Goal: Information Seeking & Learning: Learn about a topic

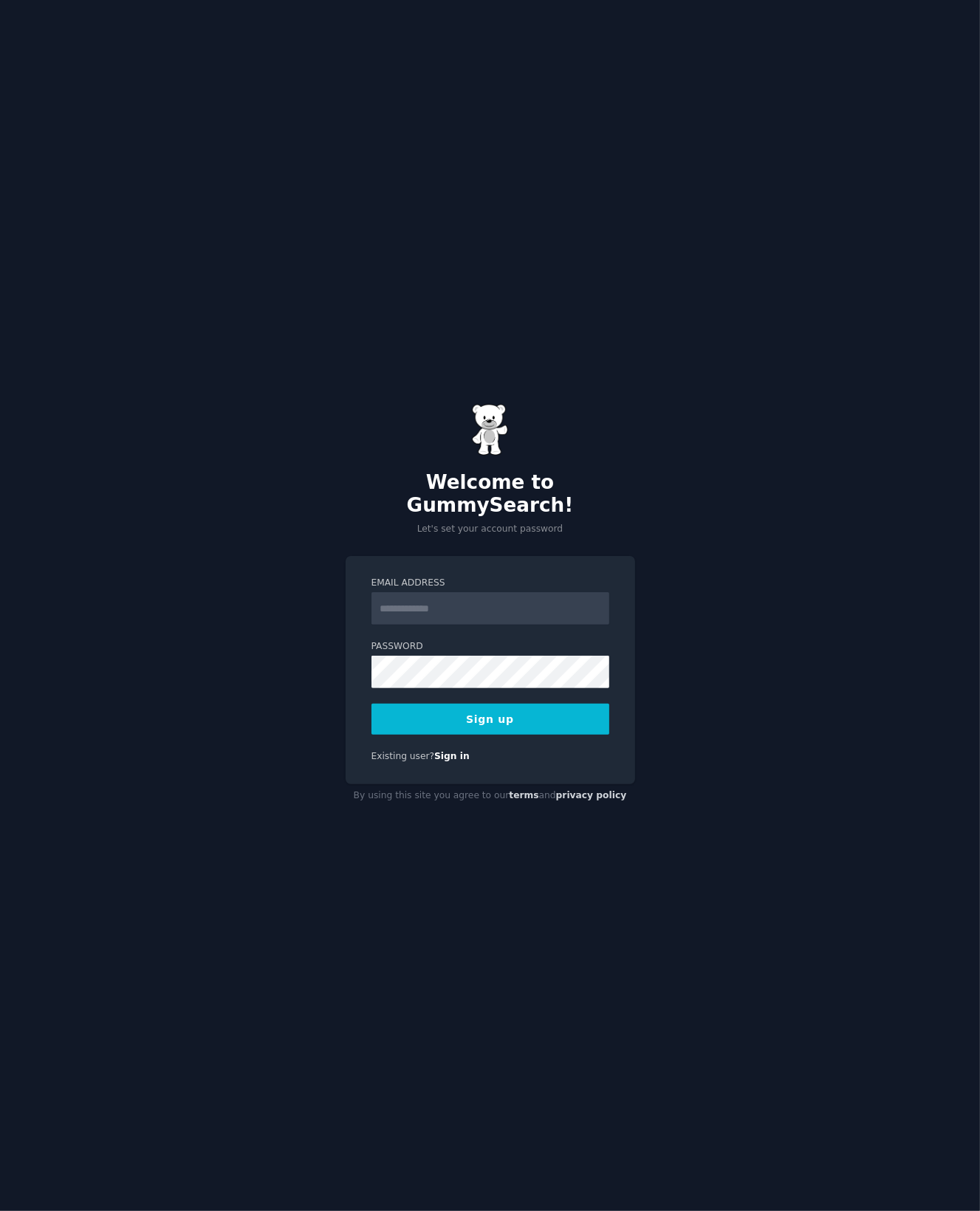
click at [458, 604] on input "Email Address" at bounding box center [490, 608] width 238 height 32
type input "**********"
click at [371, 704] on button "Sign up" at bounding box center [490, 719] width 238 height 31
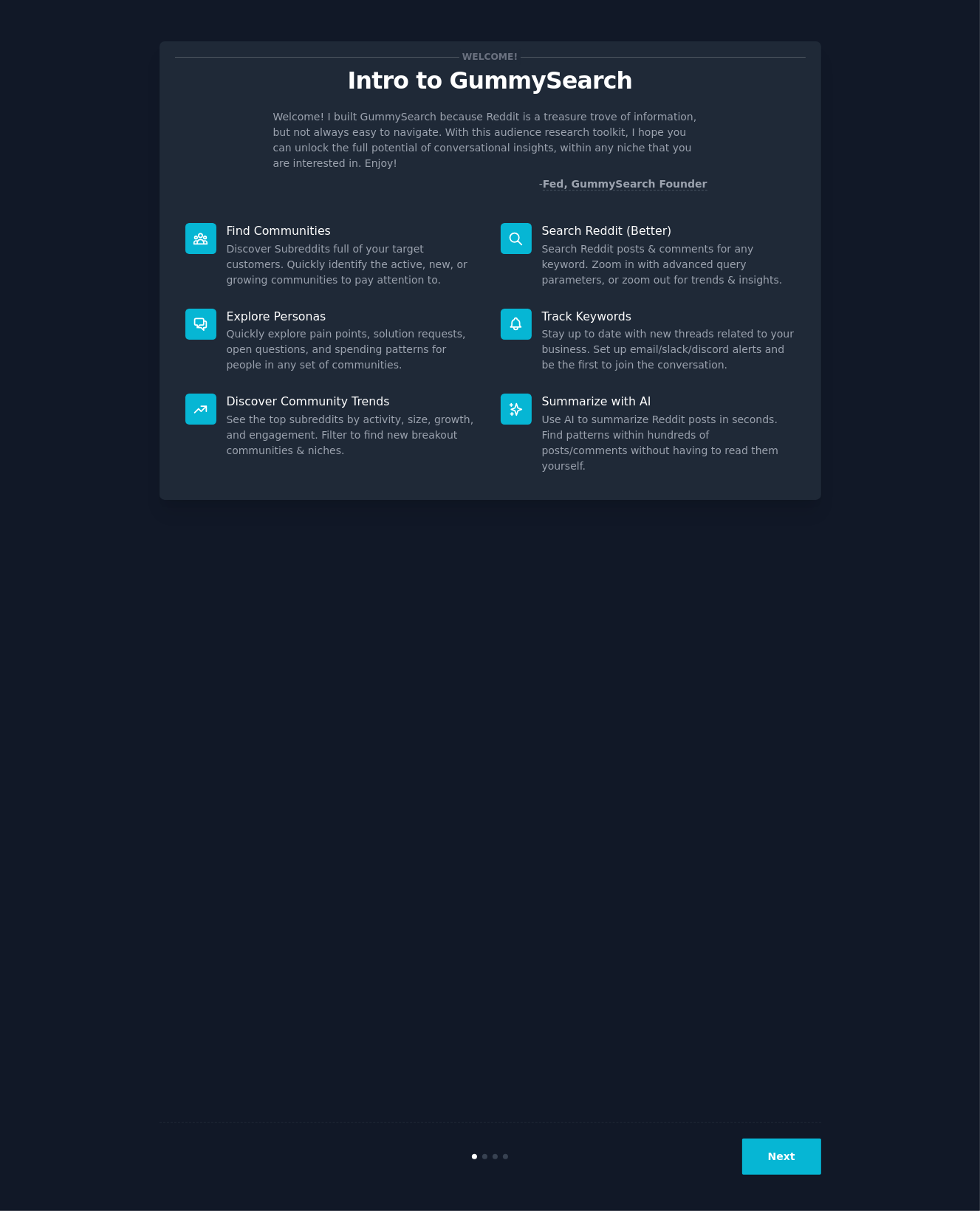
click at [766, 1157] on button "Next" at bounding box center [781, 1157] width 79 height 36
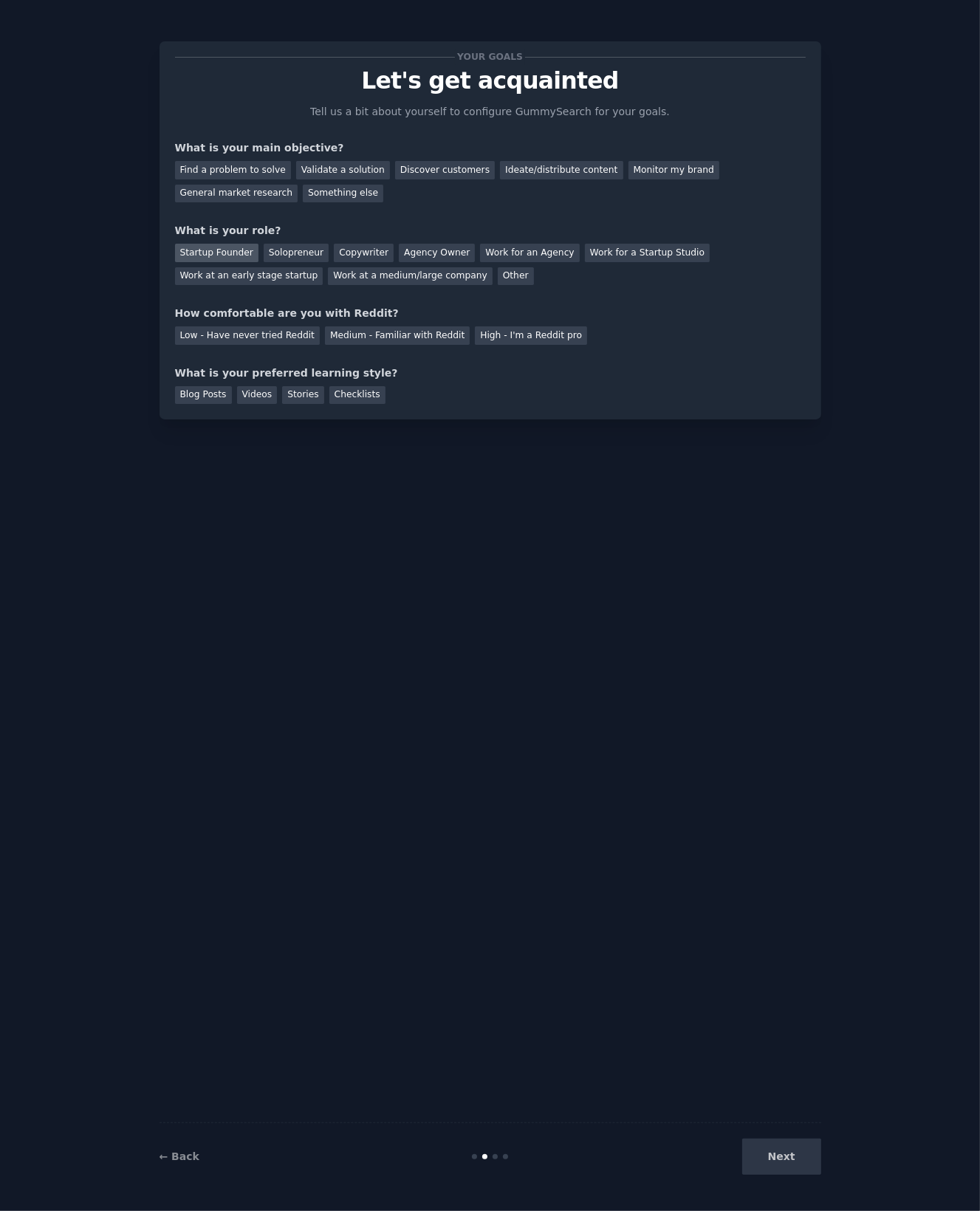
click at [218, 251] on div "Startup Founder" at bounding box center [216, 253] width 83 height 19
drag, startPoint x: 766, startPoint y: 1144, endPoint x: 772, endPoint y: 1159, distance: 16.2
click at [766, 1144] on div "Next" at bounding box center [711, 1157] width 221 height 36
click at [772, 1159] on div "Next" at bounding box center [711, 1157] width 221 height 36
click at [475, 337] on div "High - I'm a Reddit pro" at bounding box center [531, 335] width 112 height 19
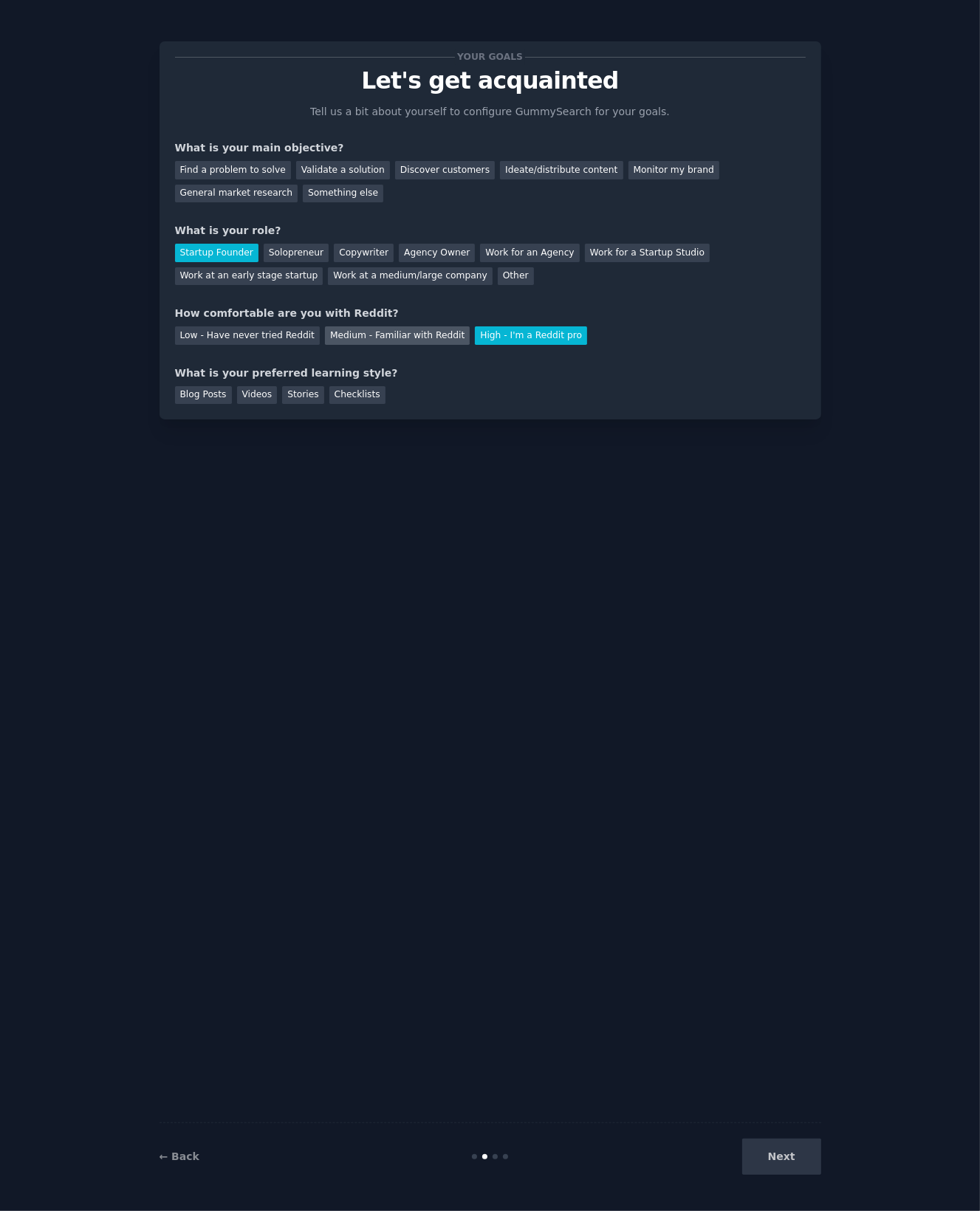
click at [351, 337] on div "Medium - Familiar with Reddit" at bounding box center [397, 335] width 145 height 19
click at [298, 184] on div "General market research" at bounding box center [236, 193] width 123 height 19
click at [200, 394] on div "Blog Posts" at bounding box center [203, 395] width 57 height 19
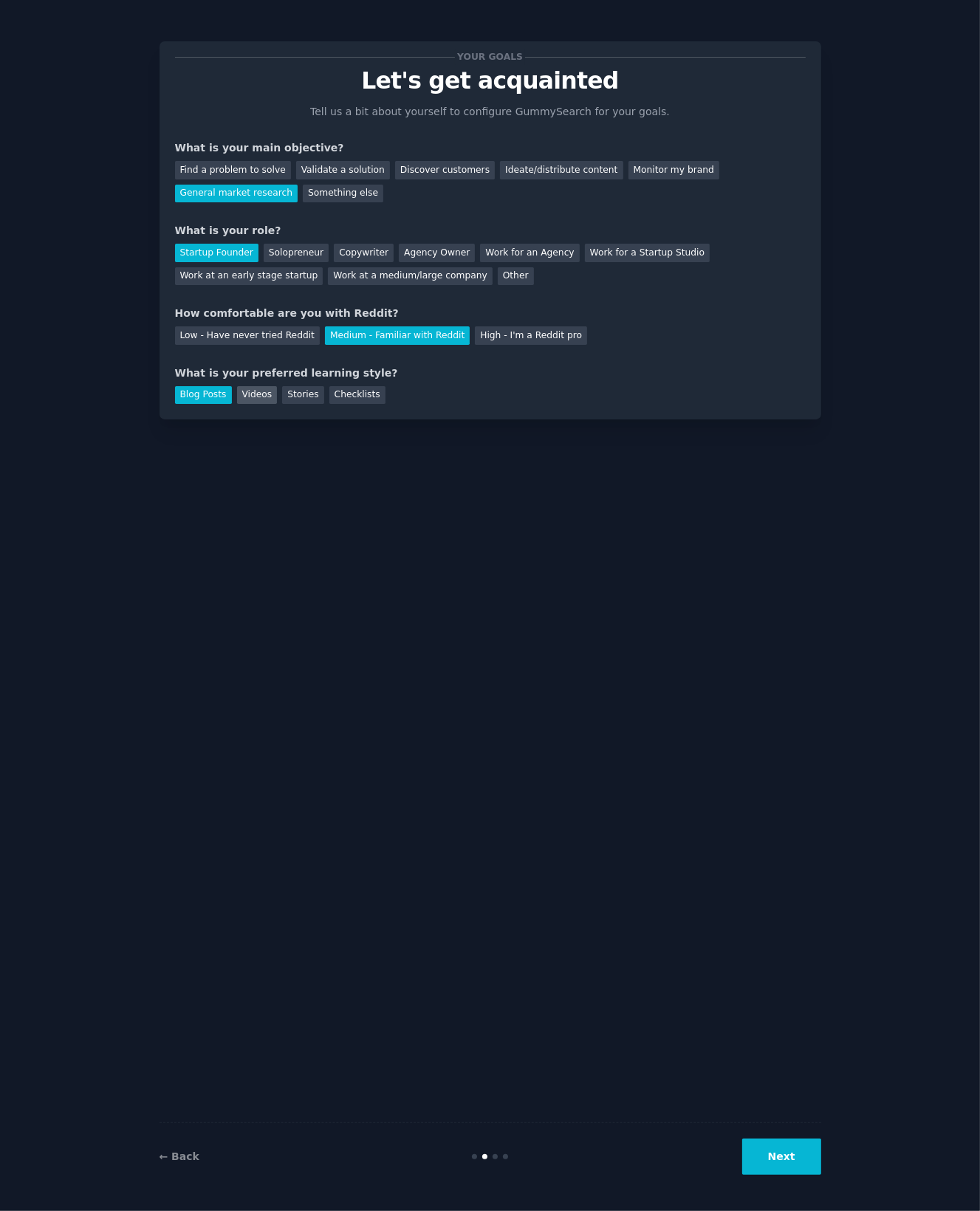
click at [245, 393] on div "Videos" at bounding box center [257, 395] width 40 height 19
click at [209, 387] on div "Blog Posts" at bounding box center [203, 395] width 57 height 19
click at [779, 1162] on button "Next" at bounding box center [781, 1157] width 79 height 36
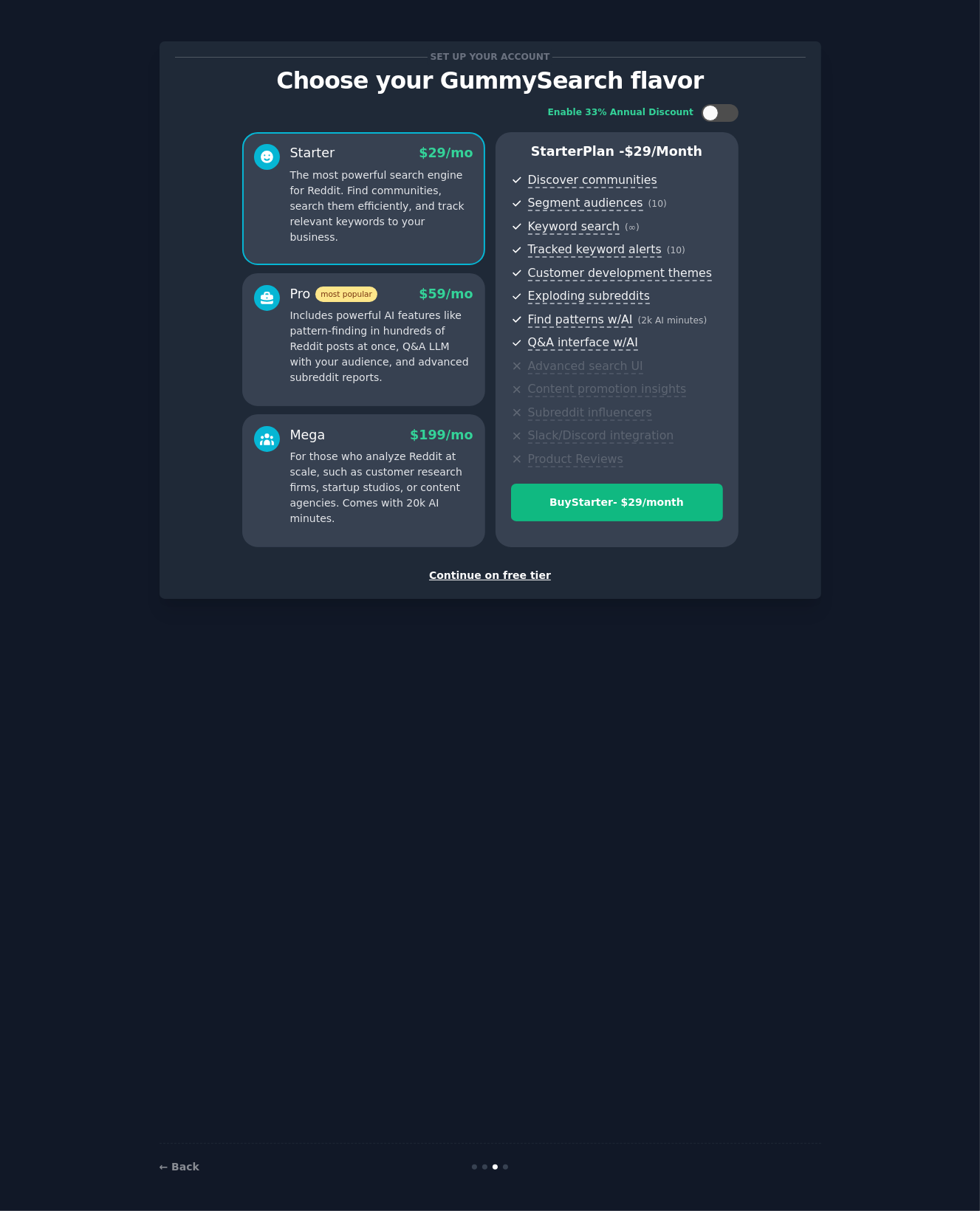
click at [480, 578] on div "Continue on free tier" at bounding box center [490, 575] width 631 height 16
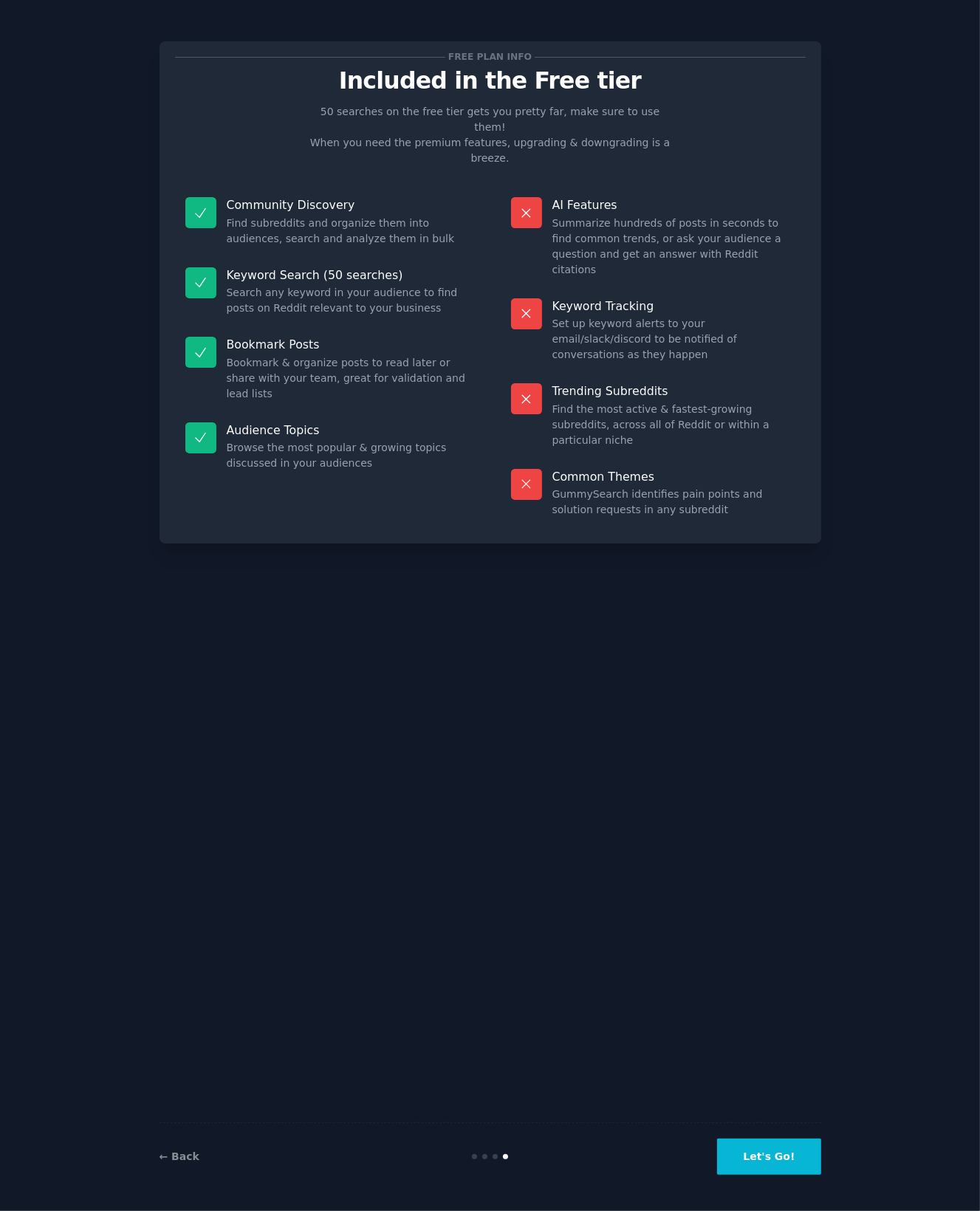
click at [790, 1166] on button "Let's Go!" at bounding box center [769, 1157] width 103 height 36
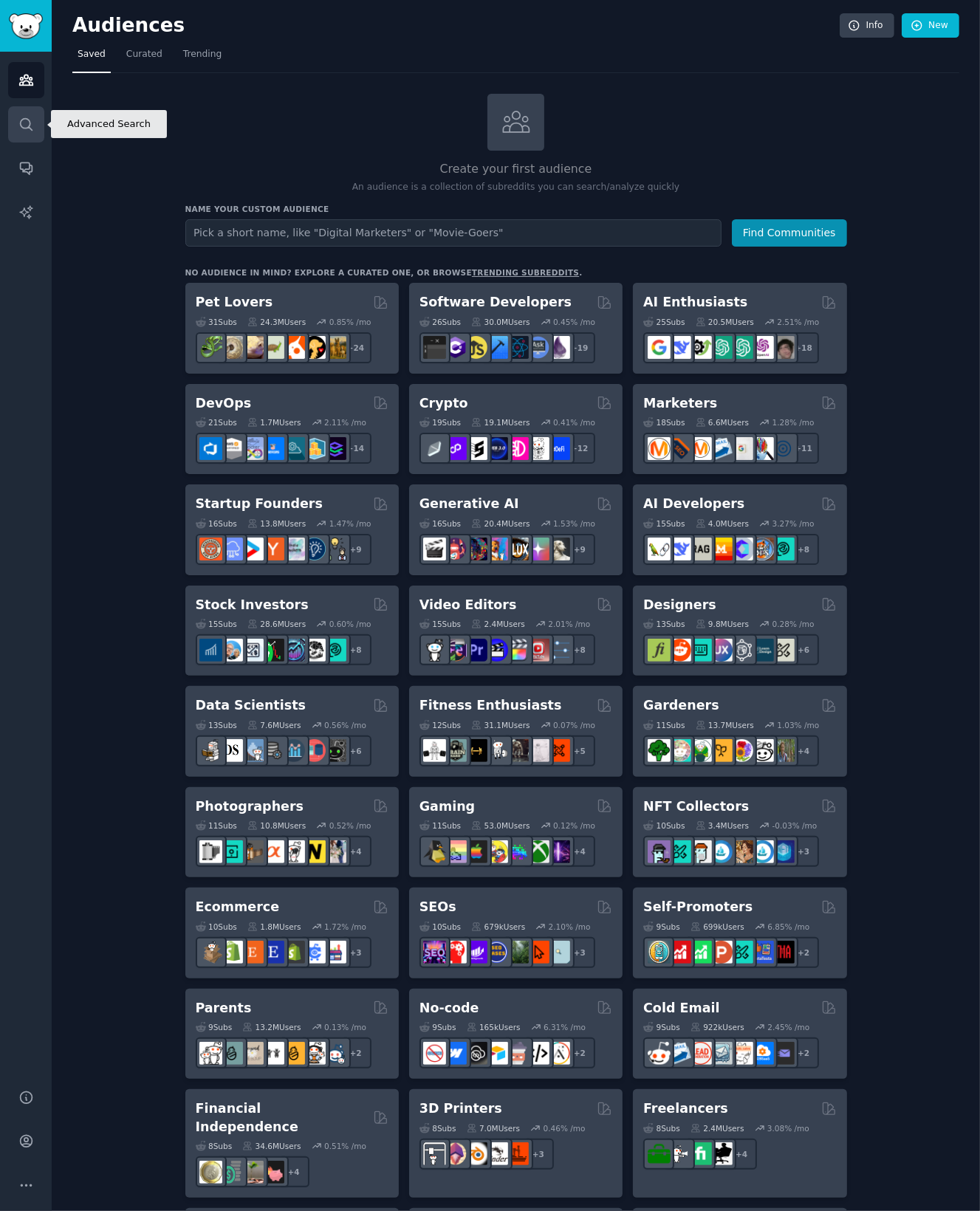
click at [26, 127] on icon "Sidebar" at bounding box center [26, 124] width 12 height 12
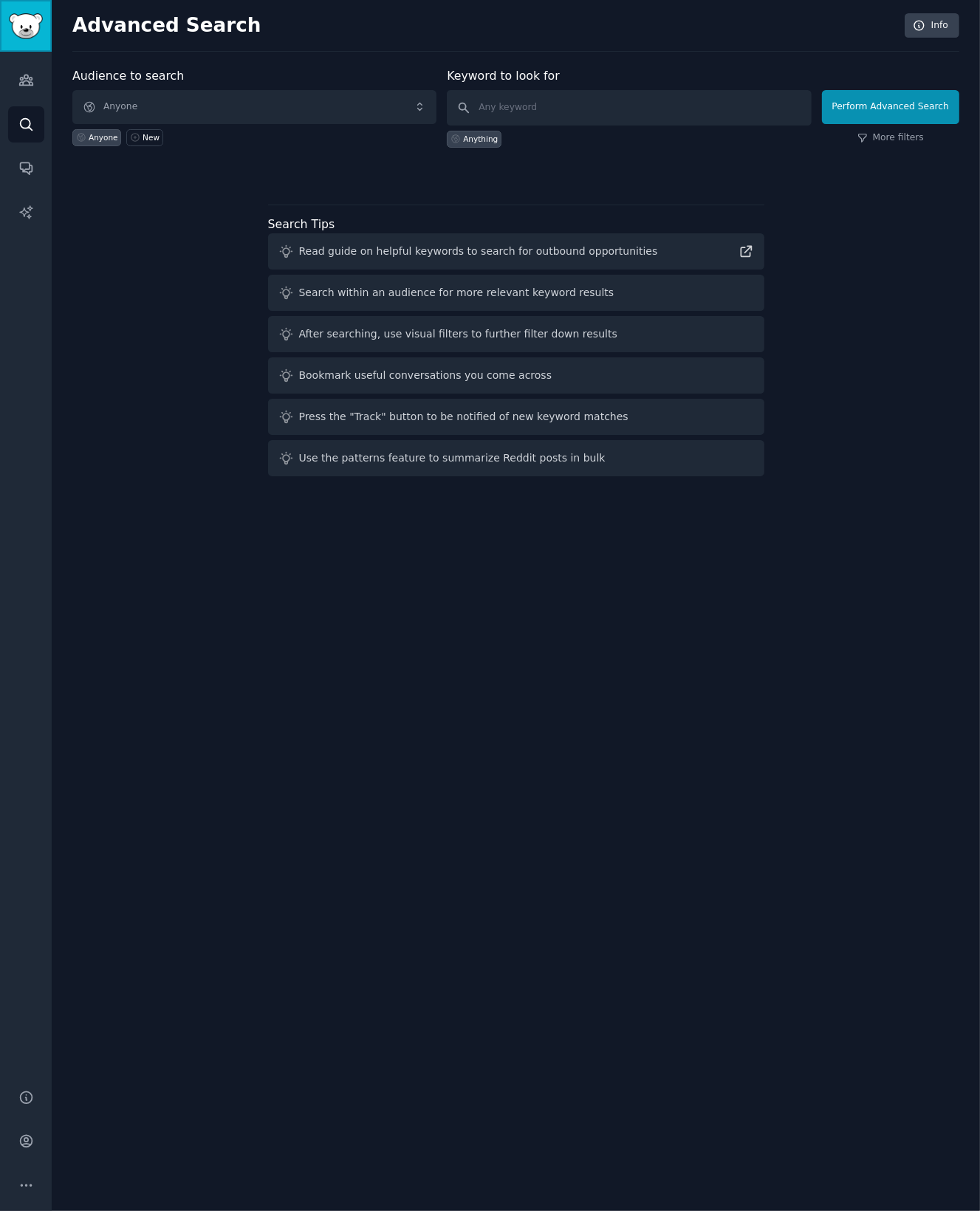
click at [16, 27] on img "Sidebar" at bounding box center [25, 26] width 34 height 25
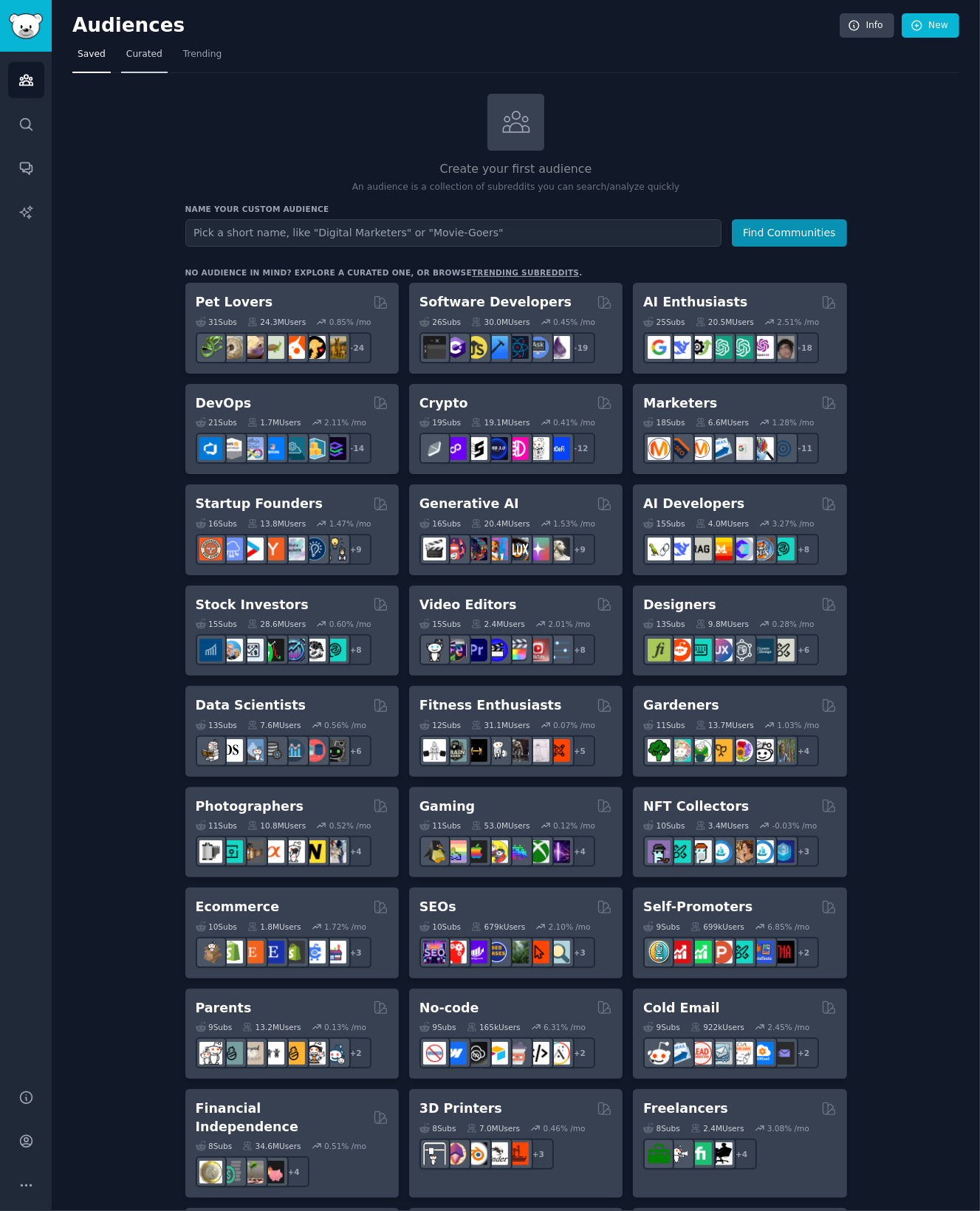
click at [130, 55] on span "Curated" at bounding box center [144, 55] width 36 height 13
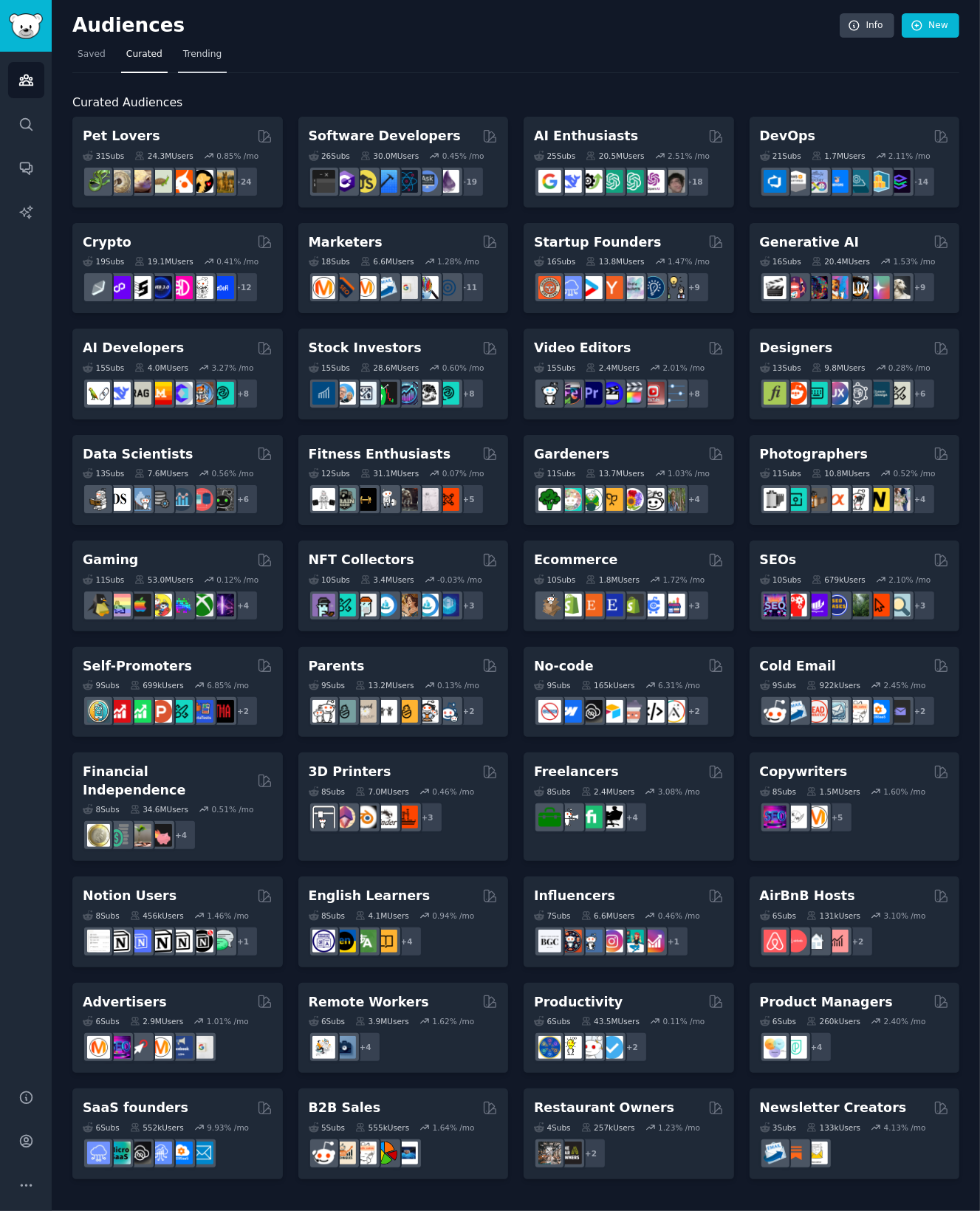
click at [192, 55] on span "Trending" at bounding box center [202, 55] width 38 height 13
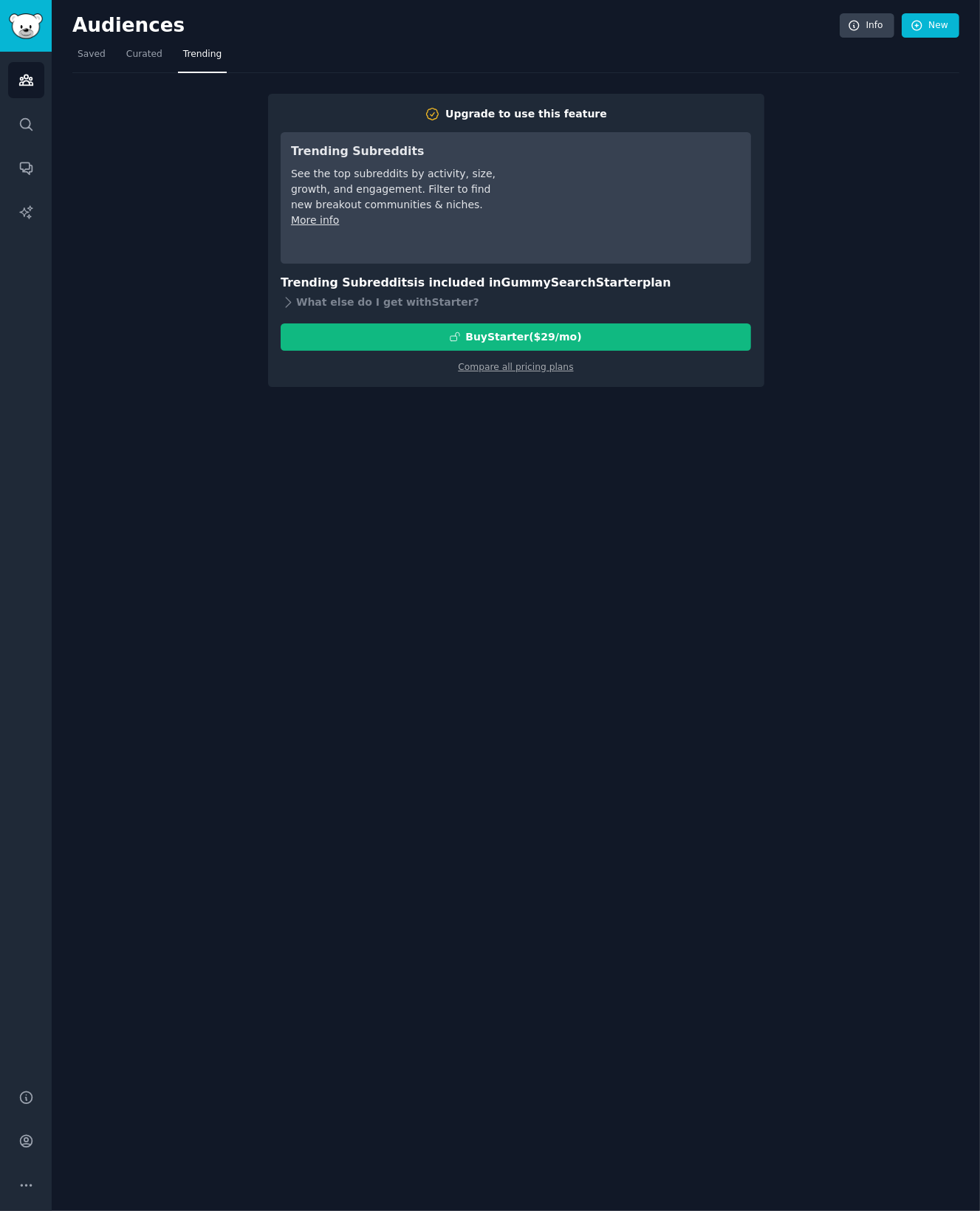
click at [519, 664] on div "Audiences Info New Saved Curated Trending Upgrade to use this feature Trending …" at bounding box center [516, 605] width 928 height 1211
